Goal: Contribute content: Contribute content

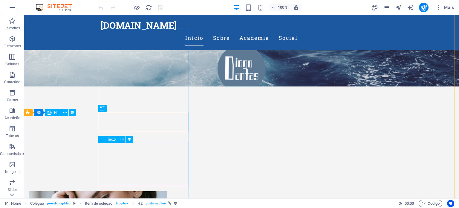
scroll to position [127, 0]
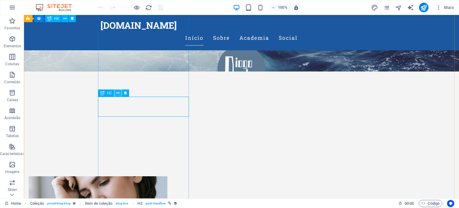
click at [116, 92] on icon at bounding box center [117, 93] width 3 height 6
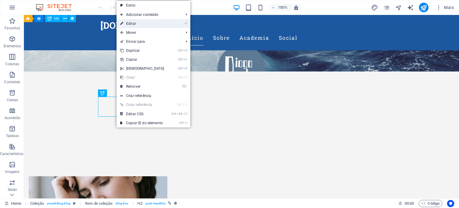
click at [131, 25] on link "⏎ Editar" at bounding box center [142, 23] width 51 height 9
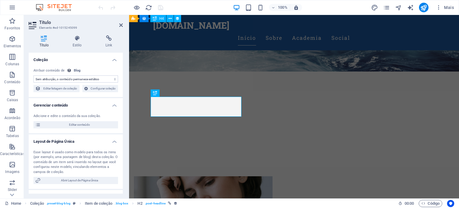
select select "name"
click at [77, 125] on span "Editar conteúdo" at bounding box center [79, 124] width 74 height 7
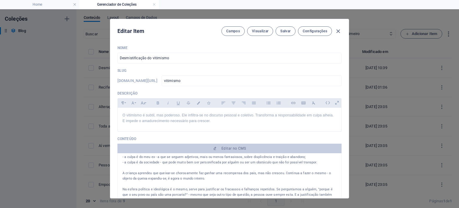
scroll to position [0, 0]
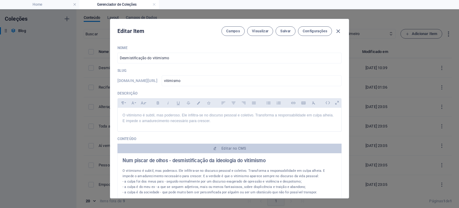
drag, startPoint x: 186, startPoint y: 174, endPoint x: 297, endPoint y: 184, distance: 110.7
copy div "E a verdsde é que o vitimismo aparece sempre no discurso da vida pessoal: - a c…"
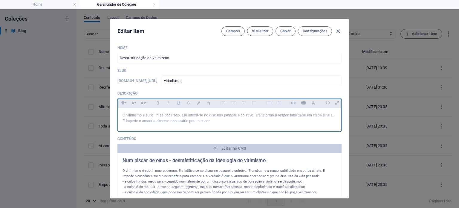
click at [246, 121] on p "O vitimismo é subtil, mas poderoso. Ele infiltra-se no discurso pessoal e colet…" at bounding box center [230, 117] width 214 height 11
click at [228, 122] on p "O vitimismo é subtil, mas poderoso. Ele infiltra-se no discurso pessoal e colet…" at bounding box center [230, 117] width 214 height 11
drag, startPoint x: 228, startPoint y: 122, endPoint x: 218, endPoint y: 122, distance: 10.5
click at [218, 122] on p "O vitimismo é subtil, mas poderoso. Ele infiltra-se no discurso pessoal e colet…" at bounding box center [230, 117] width 214 height 11
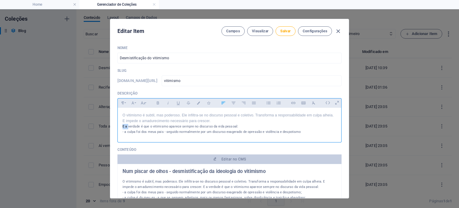
drag, startPoint x: 127, startPoint y: 124, endPoint x: 119, endPoint y: 124, distance: 8.1
click at [119, 124] on div "O vitimismo é subtil, mas poderoso. Ele infiltra-se no discurso pessoal e colet…" at bounding box center [230, 124] width 224 height 32
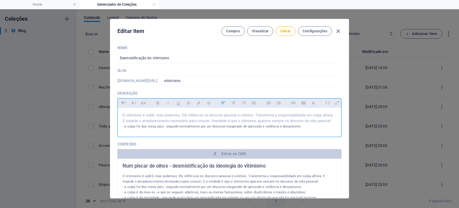
click at [223, 125] on p "- a culpa foi dos meus pais - seguido normalmente por um discurso exagerado de …" at bounding box center [230, 126] width 214 height 5
click at [319, 128] on p "- a culpa foi dos meus pais - seguido normalmente por um discurso fantasioso ou…" at bounding box center [230, 126] width 214 height 5
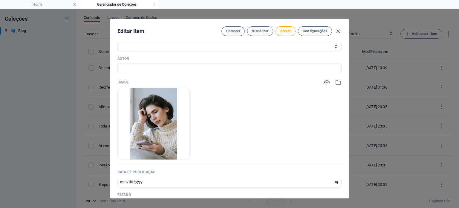
scroll to position [150, 0]
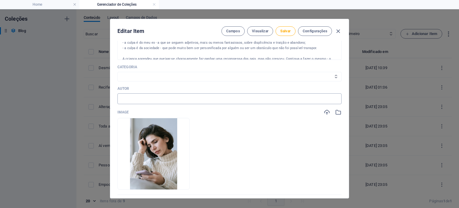
click at [135, 94] on input "text" at bounding box center [230, 98] width 224 height 11
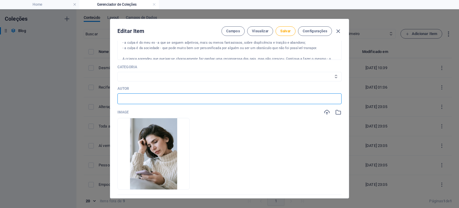
type input "DD"
click at [132, 75] on select "Social Academia" at bounding box center [230, 77] width 224 height 10
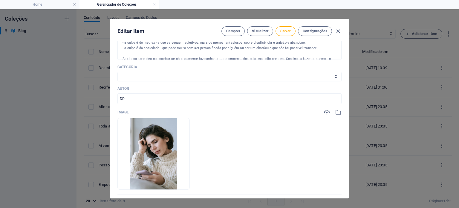
select select "Social"
click at [118, 72] on select "Social Academia" at bounding box center [230, 77] width 224 height 10
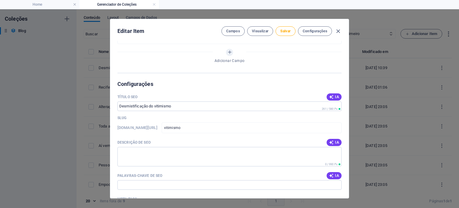
scroll to position [359, 0]
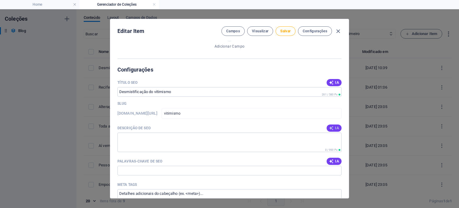
click at [334, 127] on span "IA" at bounding box center [334, 128] width 10 height 5
type textarea "Desmistifique o vitimismo: entenda como a responsabilidade pessoal transforma c…"
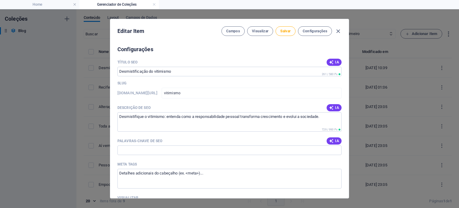
scroll to position [389, 0]
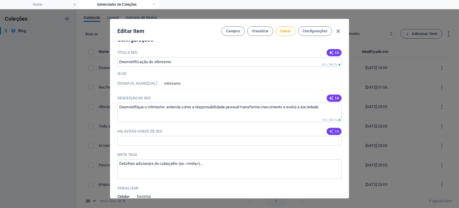
click at [331, 128] on button "IA" at bounding box center [334, 131] width 15 height 7
type input "vitimismo, desmistificação do vitimismo, responsabilidade pessoal, culpa alheia…"
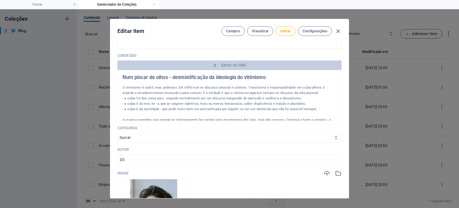
scroll to position [0, 0]
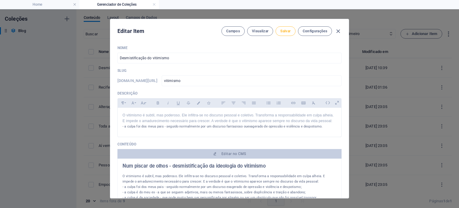
click at [287, 32] on span "Salvar" at bounding box center [286, 31] width 10 height 5
click at [339, 31] on icon "button" at bounding box center [338, 31] width 7 height 7
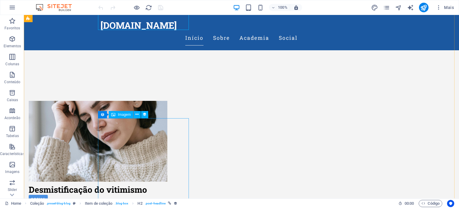
scroll to position [217, 0]
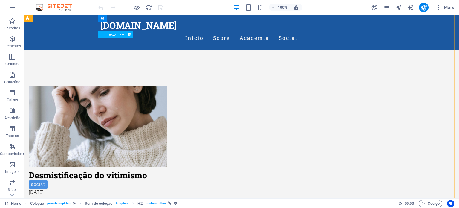
click at [128, 199] on div "O vitimismo é subtil, mas poderoso. Ele infiltra-se no discurso pessoal e colet…" at bounding box center [170, 212] width 282 height 27
click at [127, 199] on div "O vitimismo é subtil, mas poderoso. Ele infiltra-se no discurso pessoal e colet…" at bounding box center [170, 212] width 282 height 27
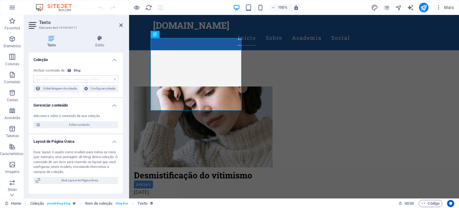
select select "description"
click at [75, 125] on span "Editar conteúdo" at bounding box center [79, 124] width 74 height 7
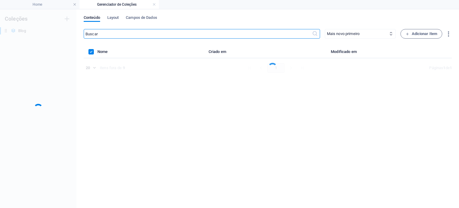
scroll to position [0, 0]
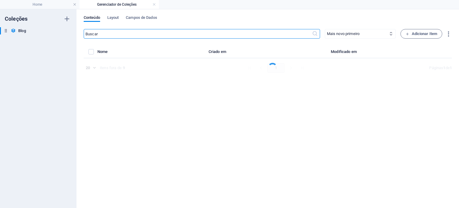
select select "Social"
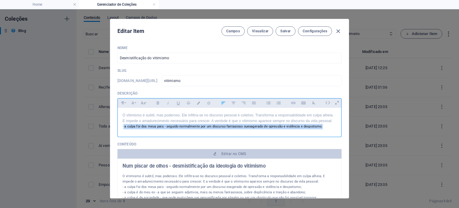
drag, startPoint x: 325, startPoint y: 128, endPoint x: 123, endPoint y: 125, distance: 202.2
click at [123, 125] on p "- a culpa foi dos meus pais - seguido normalmente por um discurso fantasioso ou…" at bounding box center [230, 126] width 214 height 5
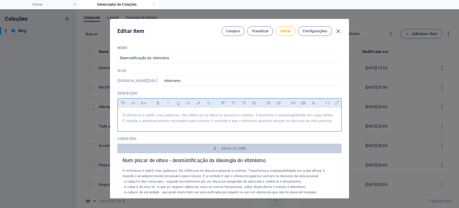
click at [220, 122] on p "O vitimismo é subtil, mas poderoso. Ele infiltra-se no discurso pessoal e colet…" at bounding box center [230, 117] width 214 height 11
click at [217, 122] on p "O vitimismo é subtil, mas poderoso. Ele infiltra-se no discurso pessoal e colet…" at bounding box center [230, 117] width 214 height 11
click at [333, 121] on p "O vitimismo é subtil, mas poderoso. Ele infiltra-se no discurso pessoal e colet…" at bounding box center [230, 117] width 214 height 11
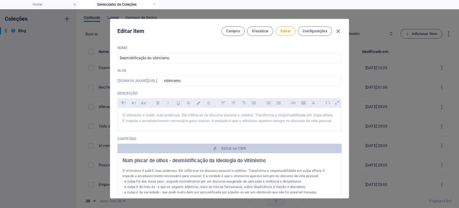
drag, startPoint x: 123, startPoint y: 182, endPoint x: 175, endPoint y: 181, distance: 52.1
click at [175, 181] on p "- a culpa foi dos meus pais - seguido normalmente por um discurso exagerado de …" at bounding box center [230, 181] width 214 height 5
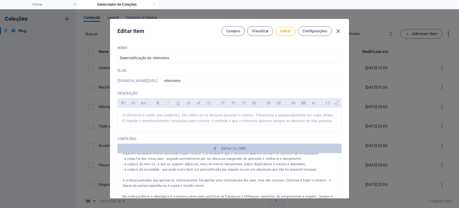
scroll to position [30, 0]
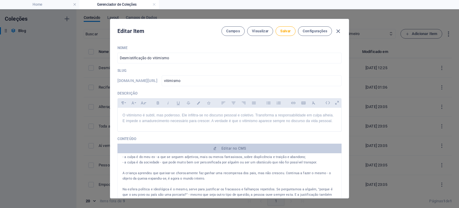
drag, startPoint x: 123, startPoint y: 172, endPoint x: 204, endPoint y: 177, distance: 81.8
click at [204, 177] on p "A criança aprendeu que queixar-se chorosamente faz ganhar uma recompensa dos pa…" at bounding box center [230, 175] width 214 height 11
copy p "A criança aprendeu que queixar-se chorosamente faz ganhar uma recompensa dos pa…"
click at [333, 122] on p "O vitimismo é subtil, mas poderoso. Ele infiltra-se no discurso pessoal e colet…" at bounding box center [230, 117] width 214 height 11
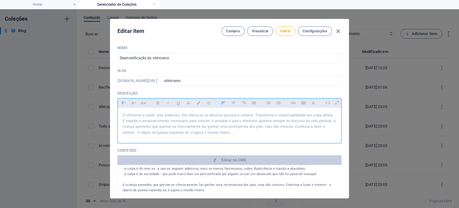
scroll to position [630, 0]
click at [285, 32] on span "Salvar" at bounding box center [286, 31] width 10 height 5
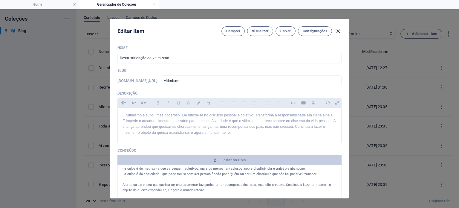
click at [339, 29] on icon "button" at bounding box center [338, 31] width 7 height 7
type input "vitimismo"
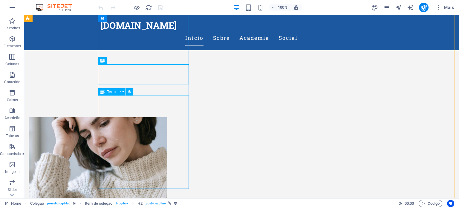
scroll to position [187, 0]
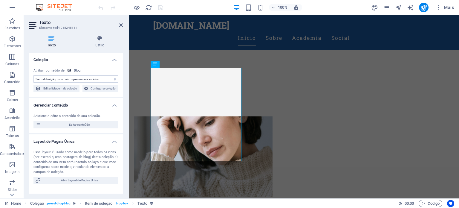
select select "description"
click at [70, 125] on span "Editar conteúdo" at bounding box center [79, 124] width 74 height 7
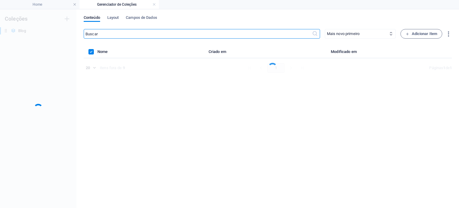
scroll to position [0, 0]
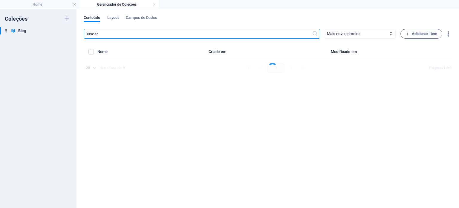
select select "Social"
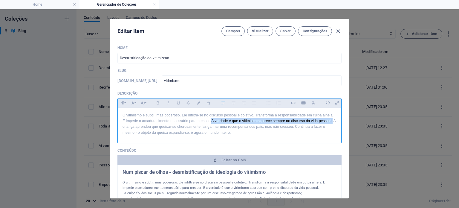
drag, startPoint x: 211, startPoint y: 121, endPoint x: 332, endPoint y: 122, distance: 121.1
click at [332, 122] on p "O vitimismo é subtil, mas poderoso. Ele infiltra-se no discurso pessoal e colet…" at bounding box center [230, 123] width 214 height 23
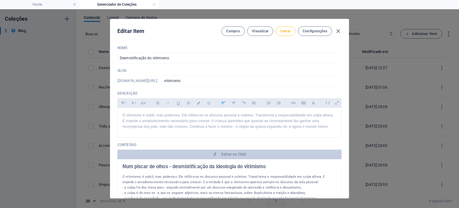
click at [290, 33] on span "Salvar" at bounding box center [286, 31] width 10 height 5
click at [339, 29] on icon "button" at bounding box center [338, 31] width 7 height 7
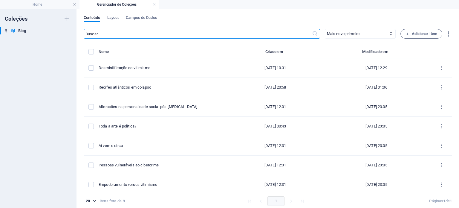
type input "vitimismo"
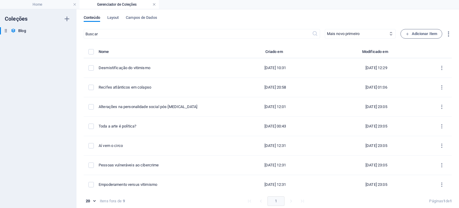
click at [156, 3] on link at bounding box center [155, 5] width 4 height 6
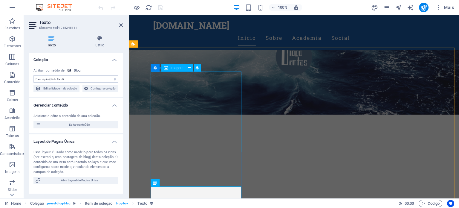
scroll to position [37, 0]
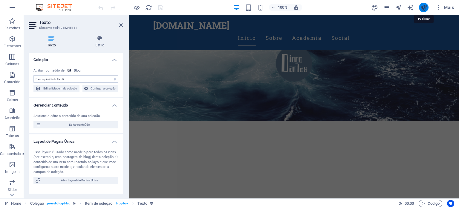
click at [425, 8] on icon "publish" at bounding box center [423, 7] width 7 height 7
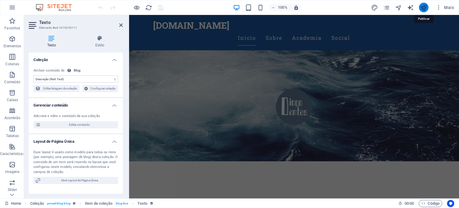
scroll to position [195, 0]
